Goal: Task Accomplishment & Management: Use online tool/utility

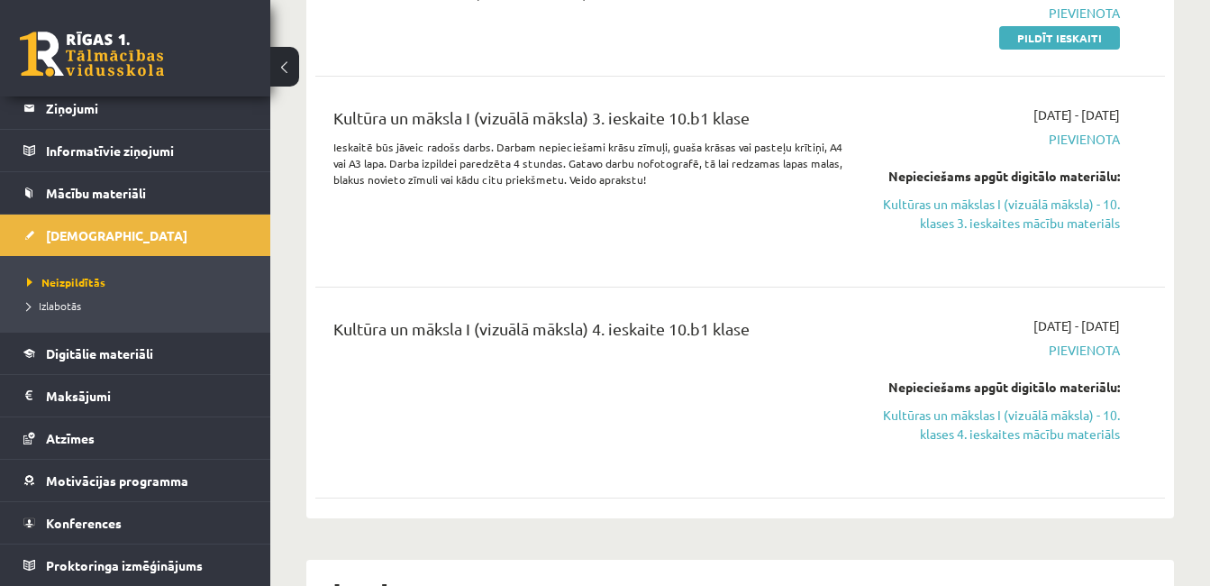
scroll to position [180, 0]
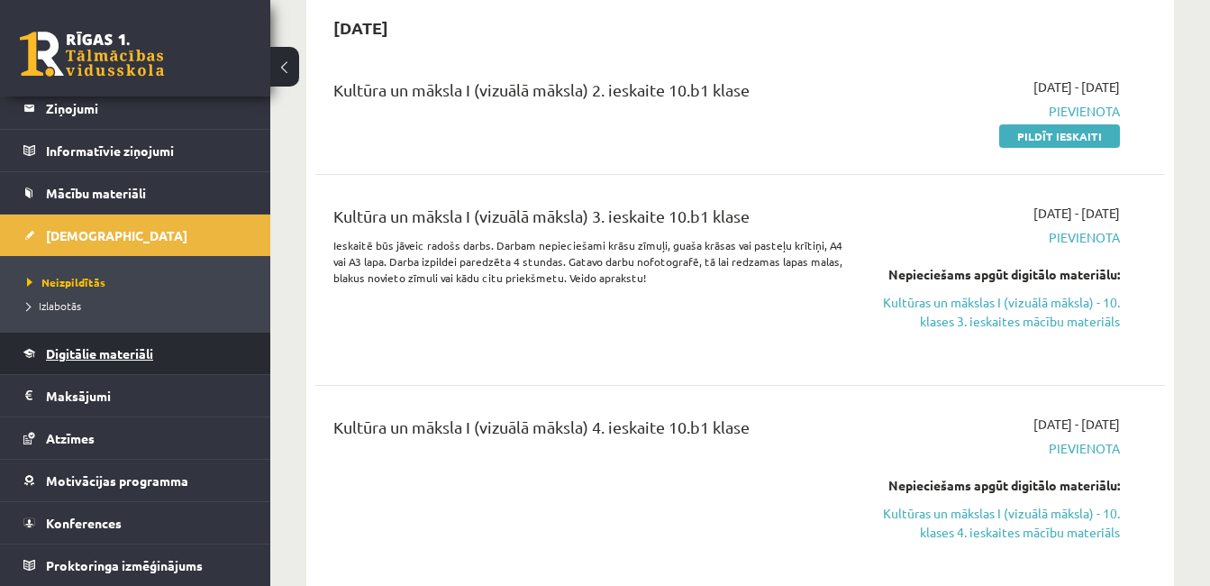
click at [123, 365] on link "Digitālie materiāli" at bounding box center [135, 352] width 224 height 41
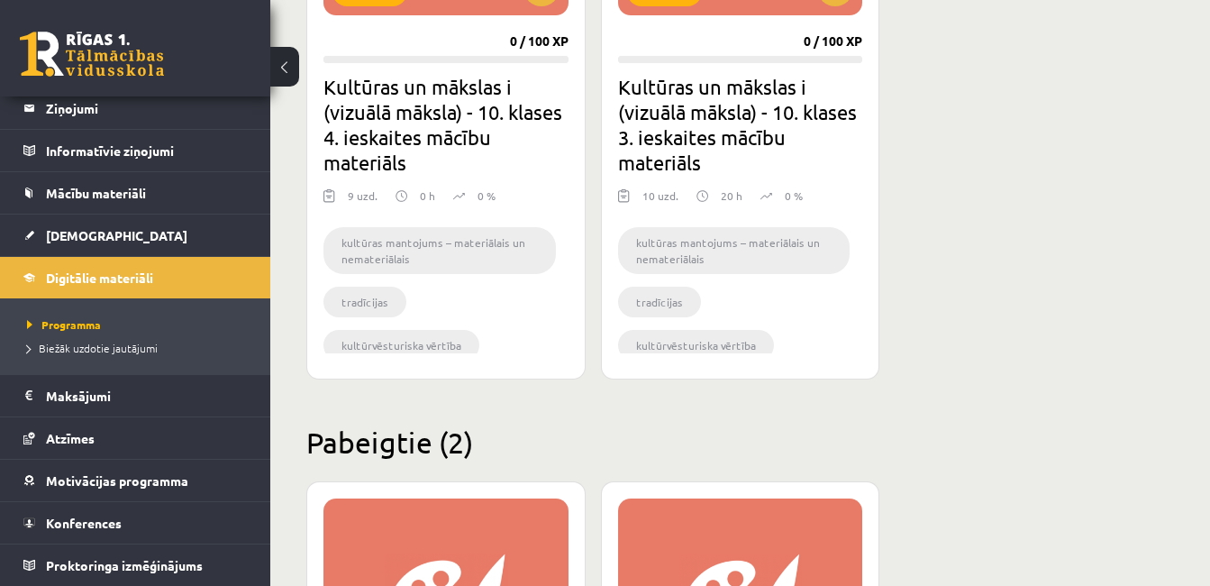
scroll to position [738, 0]
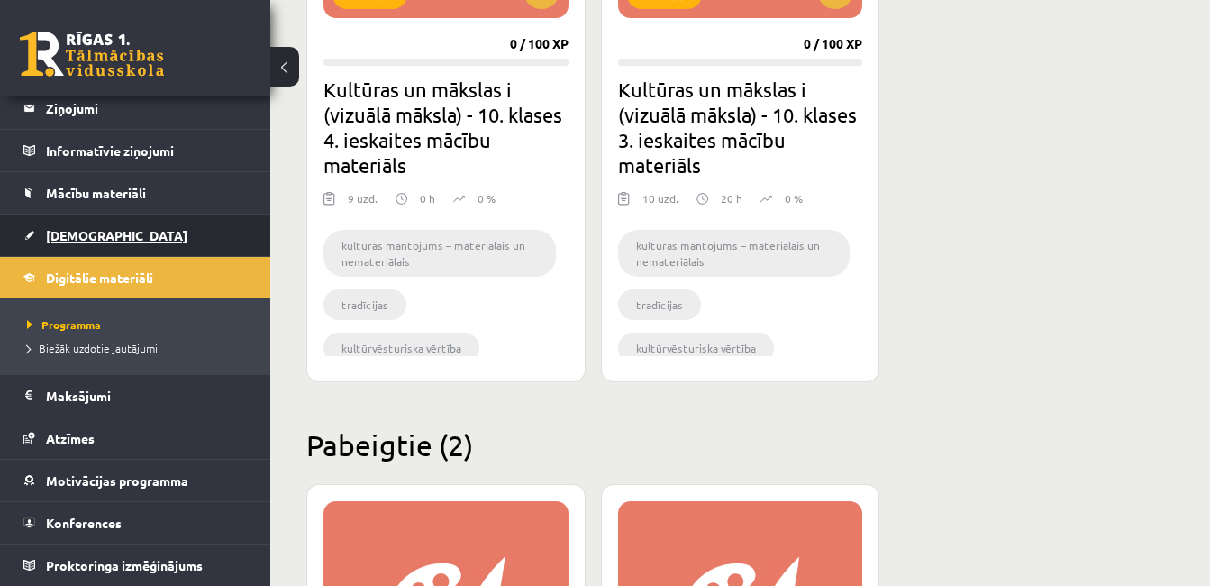
click at [102, 232] on link "[DEMOGRAPHIC_DATA]" at bounding box center [135, 234] width 224 height 41
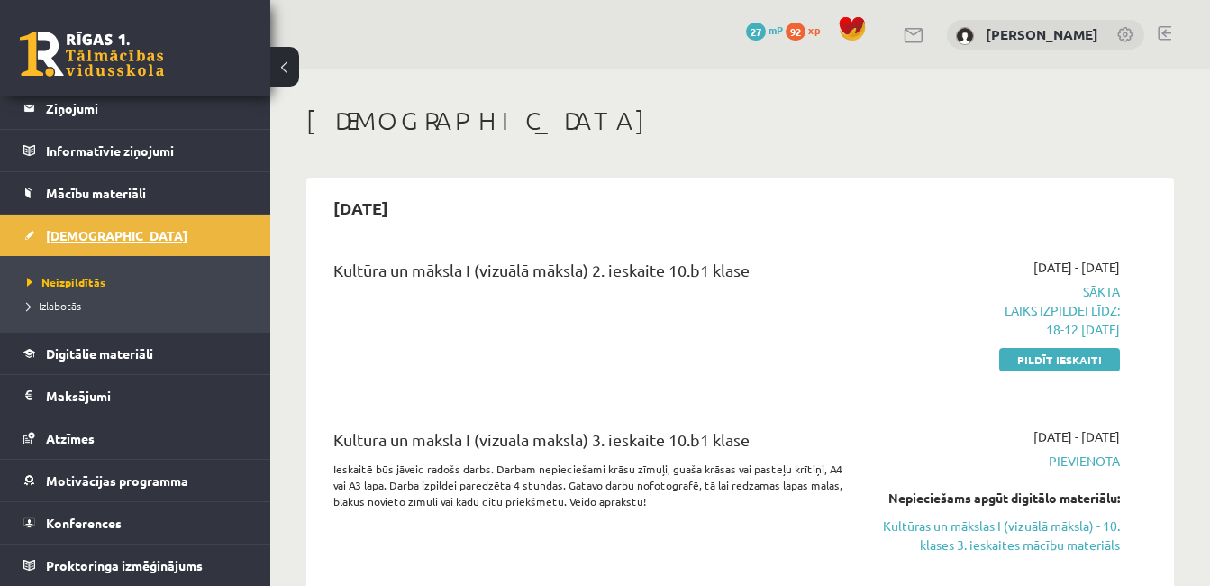
click at [131, 237] on link "[DEMOGRAPHIC_DATA]" at bounding box center [135, 234] width 224 height 41
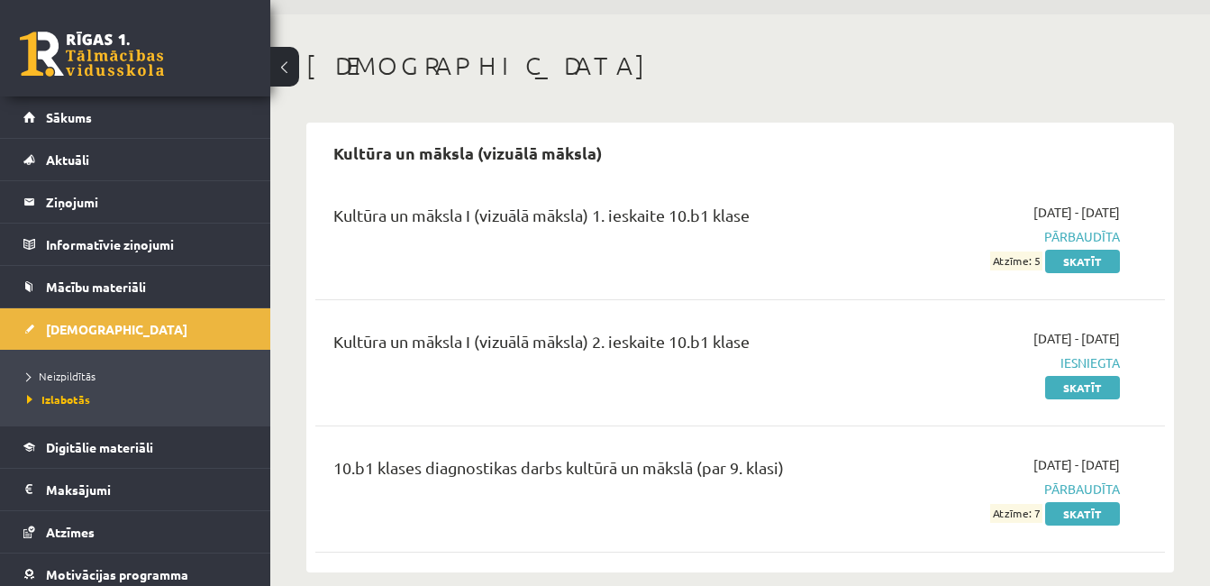
scroll to position [77, 0]
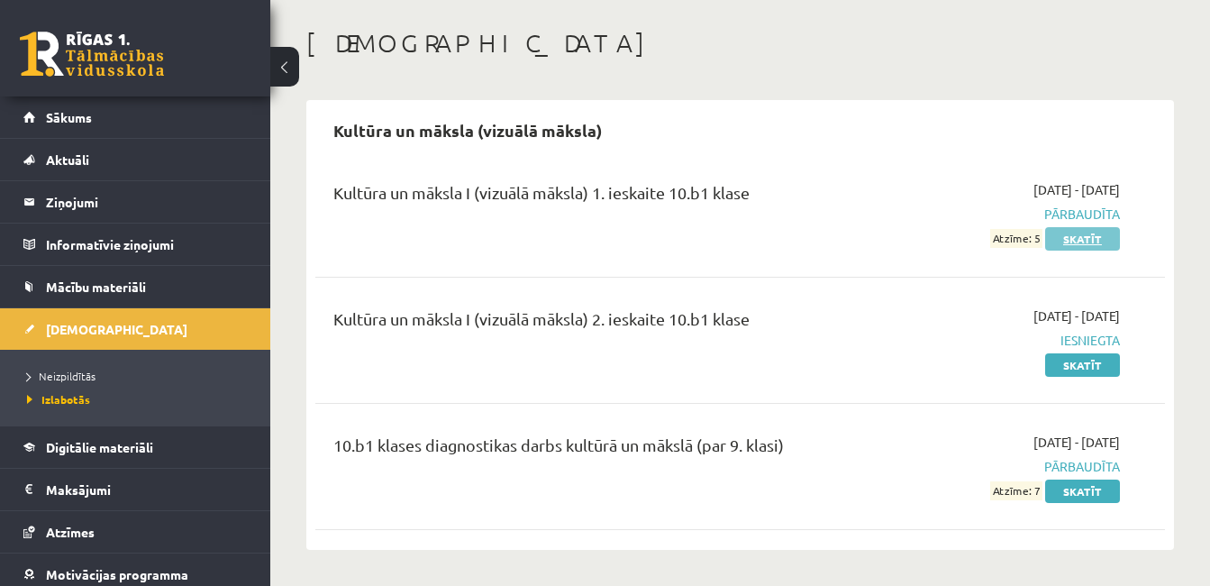
click at [1079, 237] on link "Skatīt" at bounding box center [1082, 238] width 75 height 23
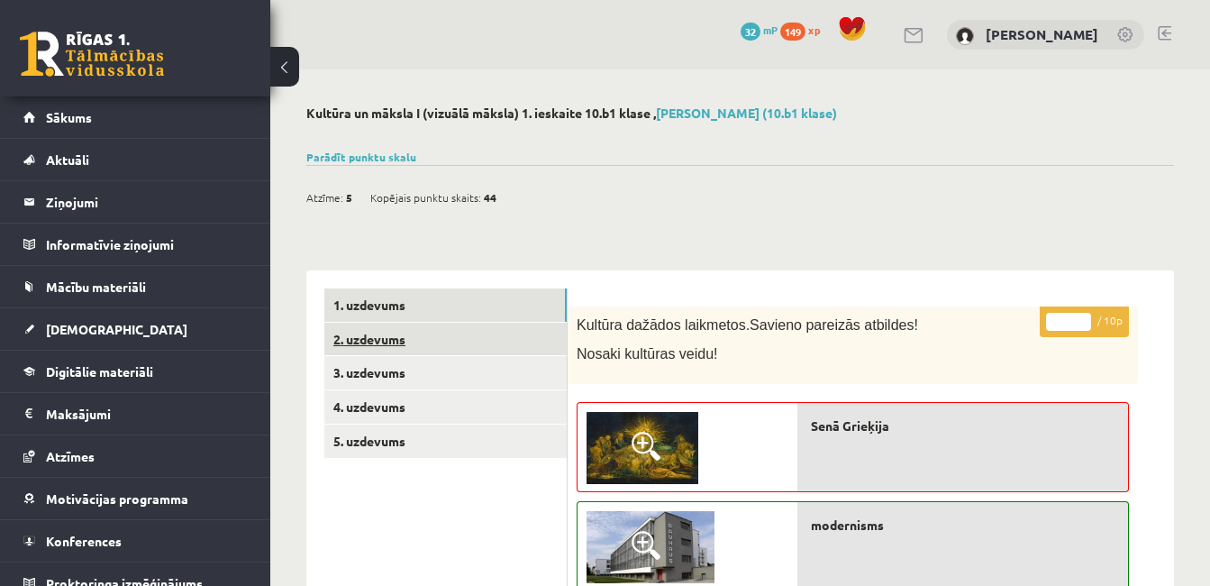
click at [446, 329] on link "2. uzdevums" at bounding box center [445, 338] width 242 height 33
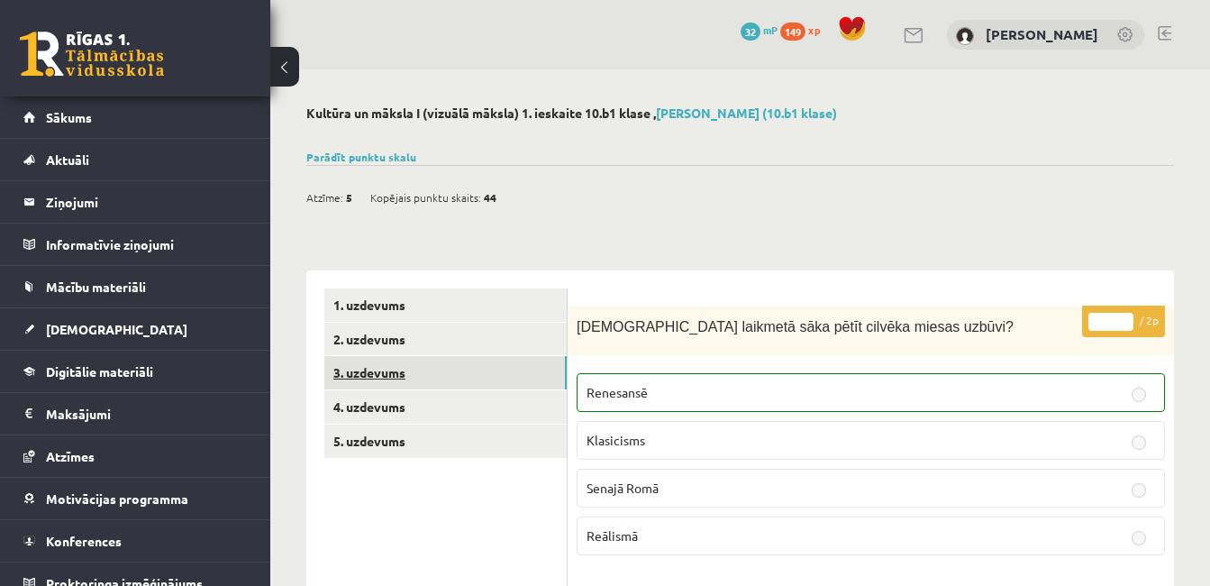
click at [440, 373] on link "3. uzdevums" at bounding box center [445, 372] width 242 height 33
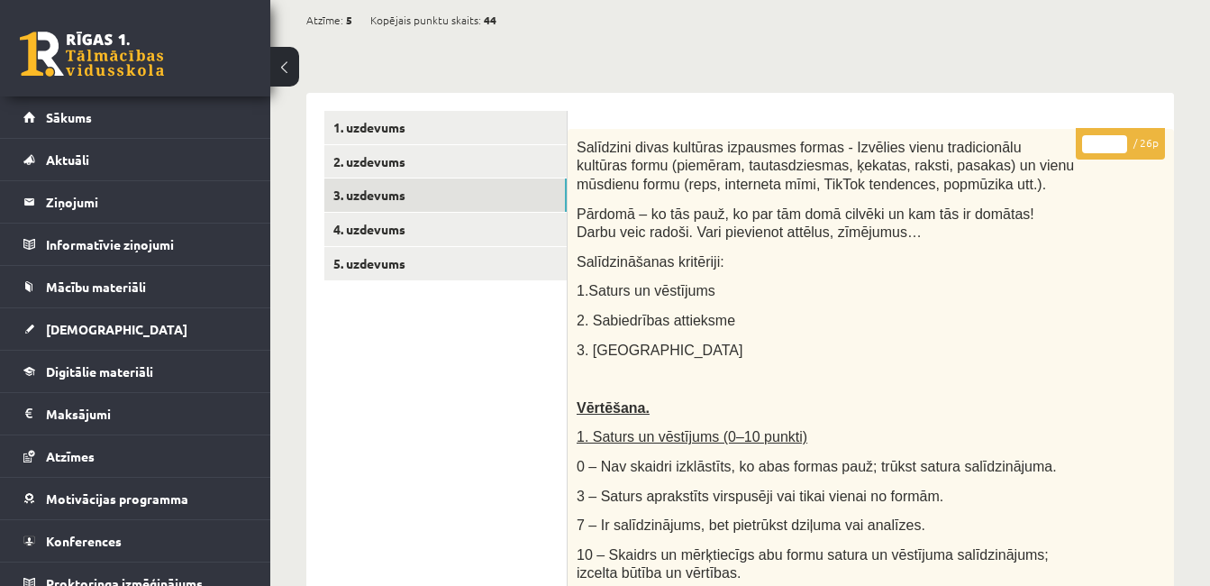
scroll to position [137, 0]
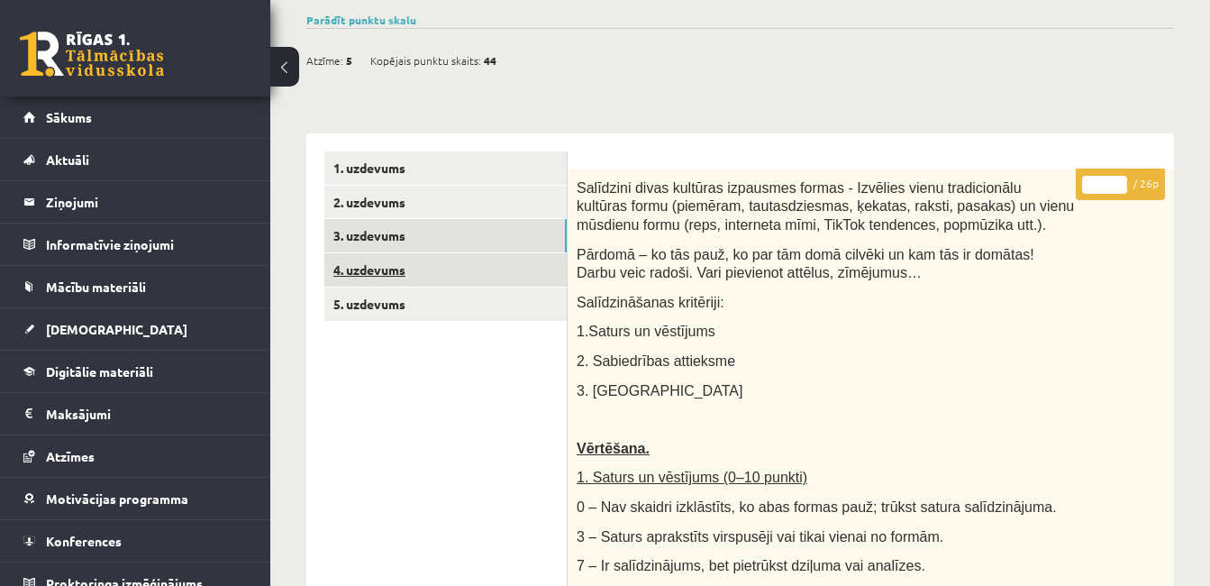
click at [362, 269] on link "4. uzdevums" at bounding box center [445, 269] width 242 height 33
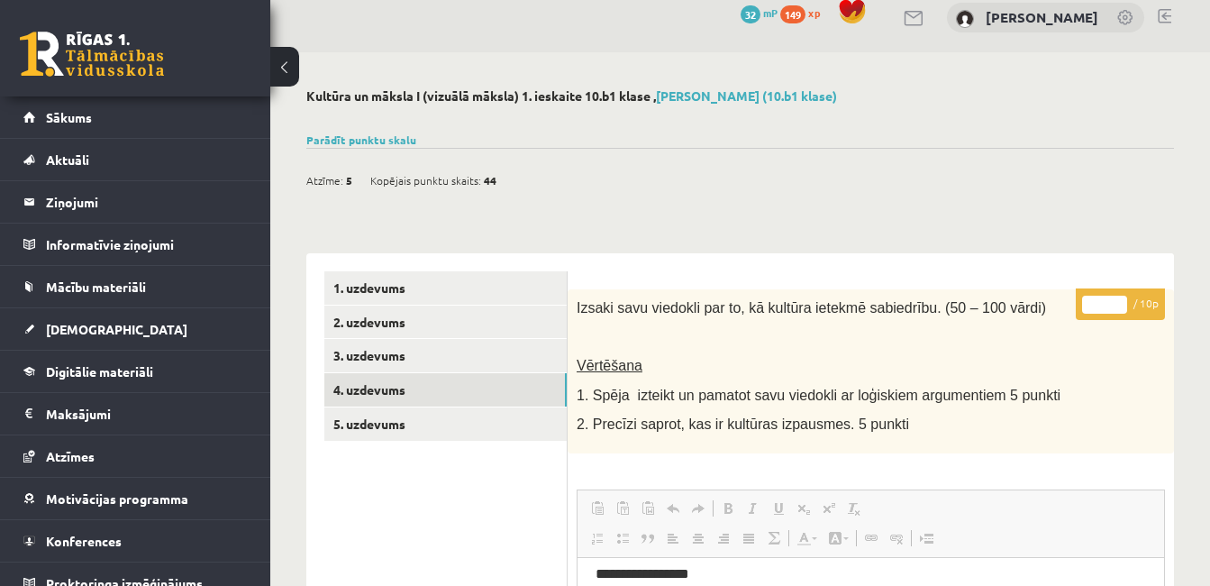
scroll to position [0, 0]
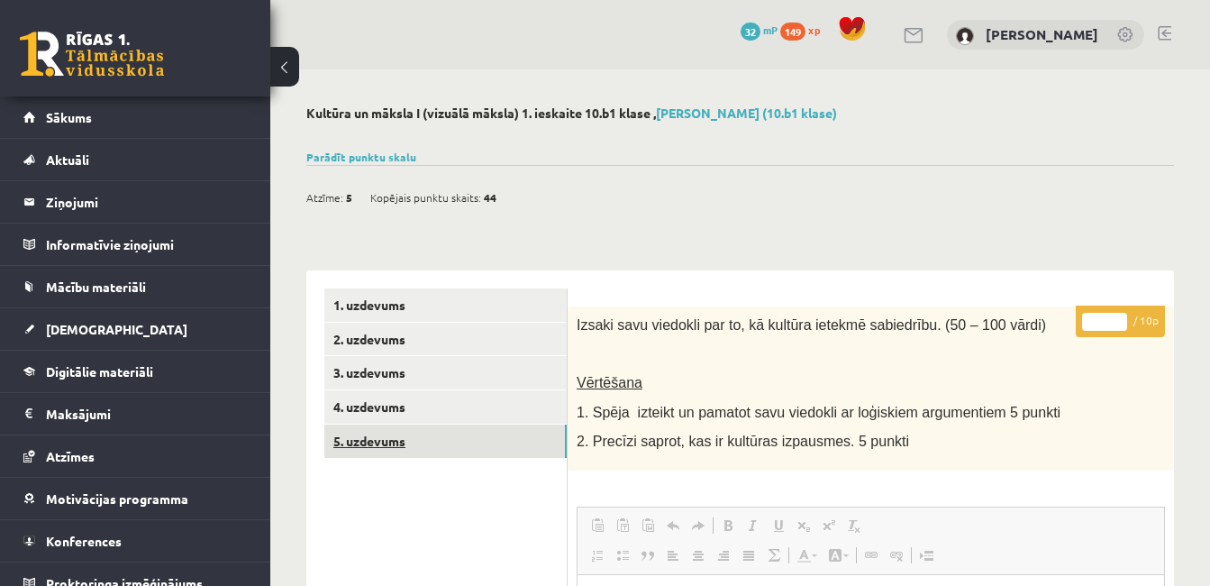
click at [384, 449] on link "5. uzdevums" at bounding box center [445, 440] width 242 height 33
